Goal: Check status

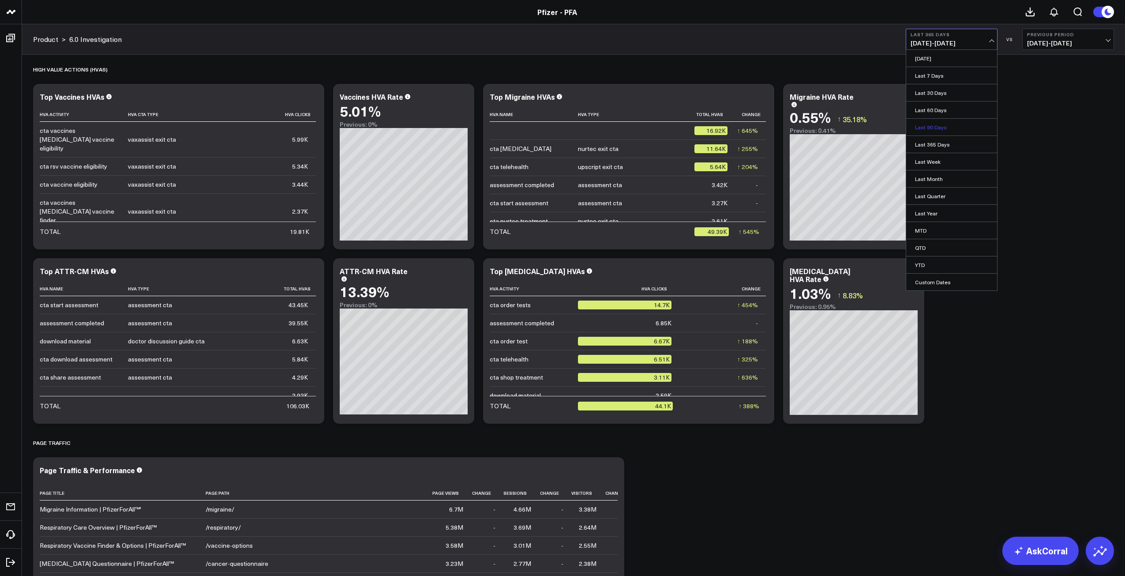
scroll to position [44, 0]
click at [935, 126] on link "Last 90 Days" at bounding box center [951, 127] width 91 height 17
